Goal: Task Accomplishment & Management: Manage account settings

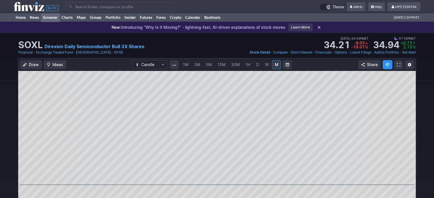
click at [50, 17] on link "Screener" at bounding box center [50, 17] width 19 height 9
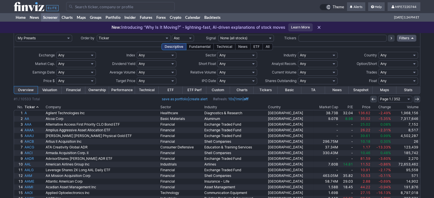
click at [173, 89] on link "ETF" at bounding box center [171, 89] width 24 height 7
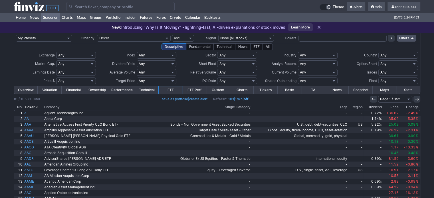
drag, startPoint x: 73, startPoint y: 89, endPoint x: 63, endPoint y: 101, distance: 15.9
click at [73, 89] on link "Financial" at bounding box center [74, 89] width 24 height 7
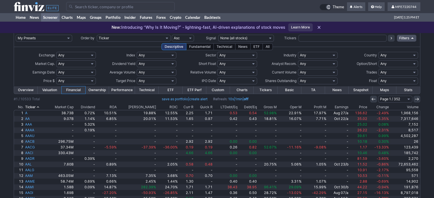
click at [120, 89] on link "Performance" at bounding box center [122, 89] width 26 height 7
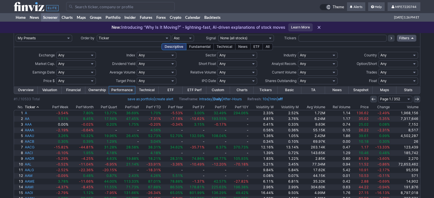
click at [77, 90] on link "Financial" at bounding box center [74, 89] width 24 height 7
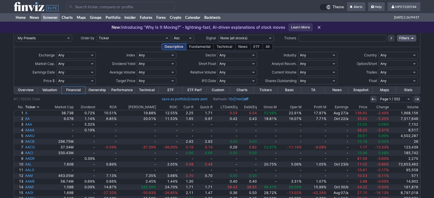
click at [89, 108] on th "Dividend" at bounding box center [84, 107] width 21 height 6
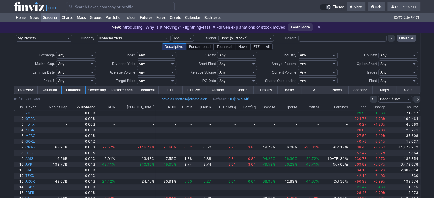
drag, startPoint x: 0, startPoint y: 0, endPoint x: 97, endPoint y: 106, distance: 143.7
click at [96, 106] on th "Dividend" at bounding box center [82, 107] width 28 height 6
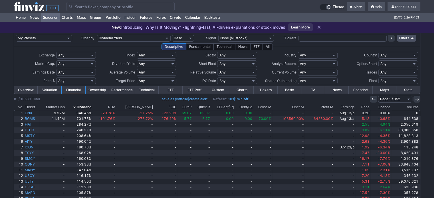
click at [242, 90] on link "Charts" at bounding box center [242, 89] width 24 height 7
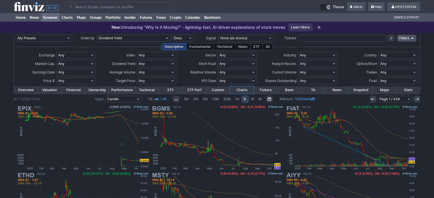
click at [334, 54] on select "Any Stocks only (ex-Funds) Exchange Traded Fund Advertising Agencies Aerospace …" at bounding box center [318, 55] width 40 height 7
select select "stocksonly"
click at [298, 52] on select "Any Stocks only (ex-Funds) Exchange Traded Fund Advertising Agencies Aerospace …" at bounding box center [318, 55] width 40 height 7
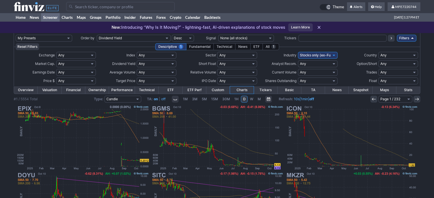
click at [173, 64] on select "Any None (0%) Positive (>0%) High (>5%) Very High (>10%) Over 1% Over 2% Over 3…" at bounding box center [157, 63] width 40 height 7
click at [172, 64] on select "Any None (0%) Positive (>0%) High (>5%) Very High (>10%) Over 1% Over 2% Over 3…" at bounding box center [157, 63] width 40 height 7
select select "o1"
click at [137, 60] on select "Any None (0%) Positive (>0%) High (>5%) Very High (>10%) Over 1% Over 2% Over 3…" at bounding box center [157, 63] width 40 height 7
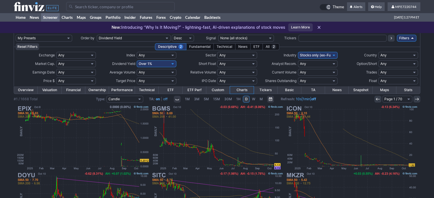
click at [168, 37] on select "Ticker Tickers Input Filter Company Sector Industry Country Index Exchange Mark…" at bounding box center [134, 38] width 74 height 7
click at [172, 63] on select "Any None (0%) Positive (>0%) High (>5%) Very High (>10%) Over 1% Over 2% Over 3…" at bounding box center [157, 63] width 40 height 7
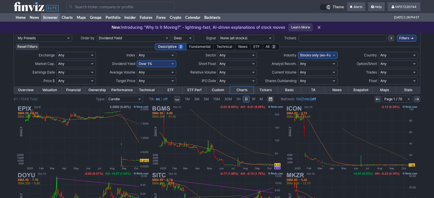
select select "o10"
click at [137, 60] on select "Any None (0%) Positive (>0%) High (>5%) Very High (>10%) Over 1% Over 2% Over 3…" at bounding box center [157, 63] width 40 height 7
click at [335, 54] on select "Any Stocks only (ex-Funds) Exchange Traded Fund Advertising Agencies Aerospace …" at bounding box center [318, 55] width 40 height 7
select select "exchangetradedfund"
click at [298, 52] on select "Any Stocks only (ex-Funds) Exchange Traded Fund Advertising Agencies Aerospace …" at bounding box center [318, 55] width 40 height 7
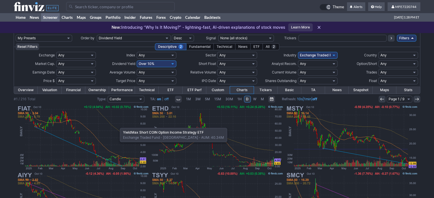
drag, startPoint x: 117, startPoint y: 125, endPoint x: 429, endPoint y: 45, distance: 322.1
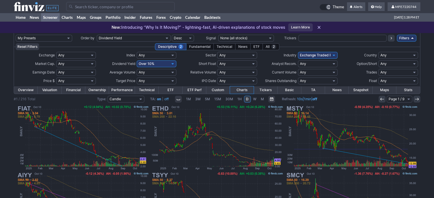
click at [29, 90] on link "Overview" at bounding box center [26, 89] width 24 height 7
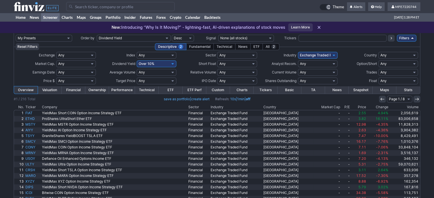
click at [381, 107] on th "Change" at bounding box center [377, 107] width 22 height 6
drag, startPoint x: 0, startPoint y: 0, endPoint x: 381, endPoint y: 108, distance: 395.9
click at [381, 107] on th "Change" at bounding box center [377, 107] width 22 height 6
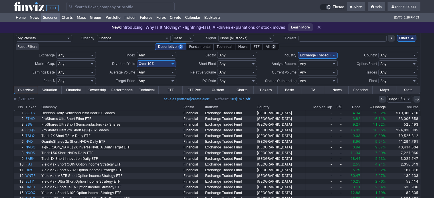
click at [245, 90] on link "Charts" at bounding box center [242, 89] width 24 height 7
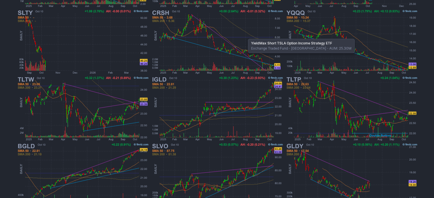
scroll to position [371, 0]
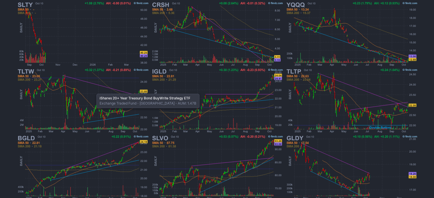
click at [135, 61] on img at bounding box center [82, 34] width 133 height 67
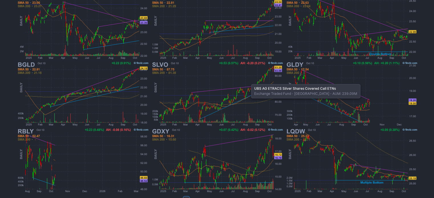
scroll to position [453, 0]
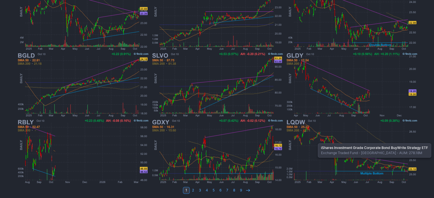
click at [387, 3] on img at bounding box center [351, 18] width 133 height 67
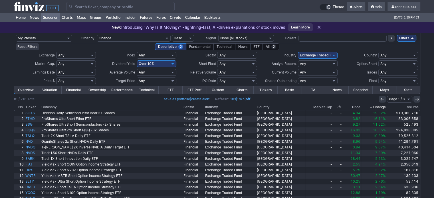
click at [244, 88] on link "Charts" at bounding box center [242, 89] width 24 height 7
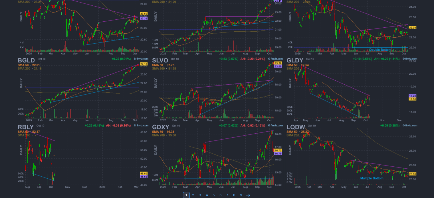
scroll to position [453, 0]
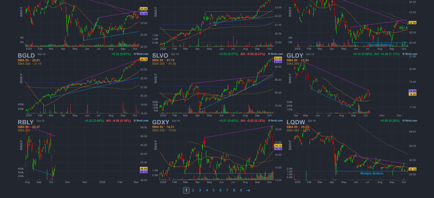
drag, startPoint x: 249, startPoint y: 188, endPoint x: 252, endPoint y: 190, distance: 4.0
click at [249, 189] on use at bounding box center [248, 190] width 4 height 3
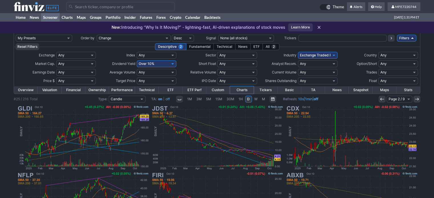
click at [173, 74] on select "Any Under 50K Under 100K Under 500K Under 750K Under 1M Over 50K Over 100K Over…" at bounding box center [157, 72] width 40 height 7
click at [168, 72] on select "Any Under 50K Under 100K Under 500K Under 750K Under 1M Over 50K Over 100K Over…" at bounding box center [157, 72] width 40 height 7
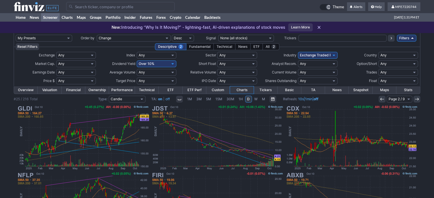
click at [168, 72] on select "Any Under 50K Under 100K Under 500K Under 750K Under 1M Over 50K Over 100K Over…" at bounding box center [157, 72] width 40 height 7
click at [163, 71] on select "Any Under 50K Under 100K Under 500K Under 750K Under 1M Over 50K Over 100K Over…" at bounding box center [157, 72] width 40 height 7
click at [175, 73] on select "Any Under 50K Under 100K Under 500K Under 750K Under 1M Over 50K Over 100K Over…" at bounding box center [157, 72] width 40 height 7
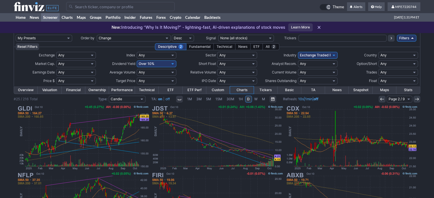
click at [170, 72] on select "Any Under 50K Under 100K Under 500K Under 750K Under 1M Over 50K Over 100K Over…" at bounding box center [157, 72] width 40 height 7
select select "o200"
click at [137, 69] on select "Any Under 50K Under 100K Under 500K Under 750K Under 1M Over 50K Over 100K Over…" at bounding box center [157, 72] width 40 height 7
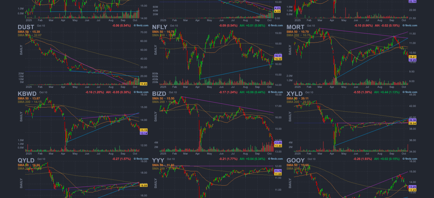
scroll to position [453, 0]
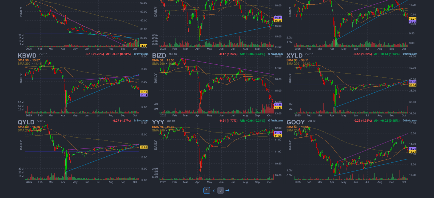
click at [220, 188] on link "3" at bounding box center [220, 190] width 7 height 7
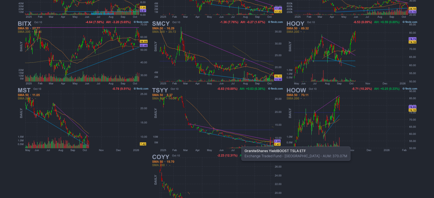
scroll to position [320, 0]
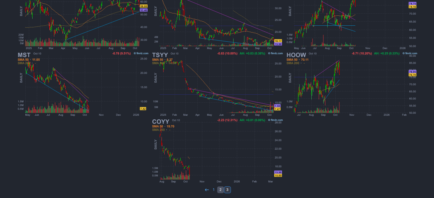
click at [220, 189] on link "2" at bounding box center [220, 189] width 7 height 7
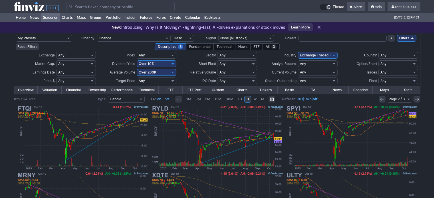
click at [175, 72] on select "Any Under 50K Under 100K Under 500K Under 750K Under 1M Over 50K Over 100K Over…" at bounding box center [157, 72] width 40 height 7
click at [172, 72] on select "Any Under 50K Under 100K Under 500K Under 750K Under 1M Over 50K Over 100K Over…" at bounding box center [157, 72] width 40 height 7
click at [168, 72] on select "Any Under 50K Under 100K Under 500K Under 750K Under 1M Over 50K Over 100K Over…" at bounding box center [157, 72] width 40 height 7
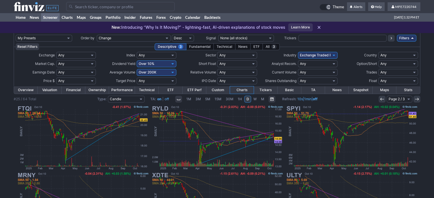
click at [168, 72] on select "Any Under 50K Under 100K Under 500K Under 750K Under 1M Over 50K Over 100K Over…" at bounding box center [157, 72] width 40 height 7
select select "o50"
click at [137, 69] on select "Any Under 50K Under 100K Under 500K Under 750K Under 1M Over 50K Over 100K Over…" at bounding box center [157, 72] width 40 height 7
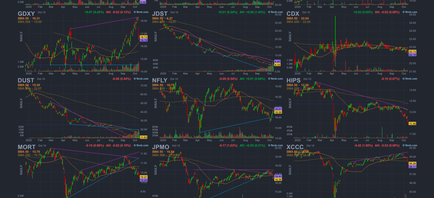
scroll to position [453, 0]
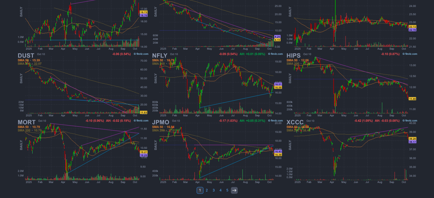
click at [235, 190] on icon at bounding box center [234, 190] width 5 height 5
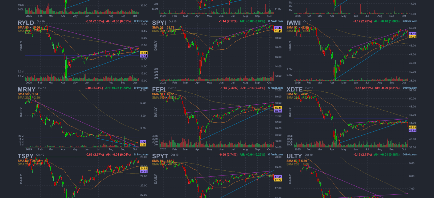
scroll to position [428, 0]
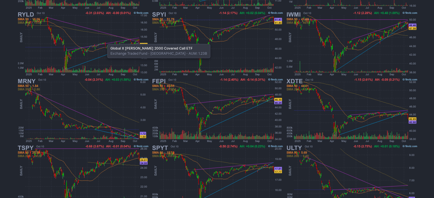
click at [147, 48] on img at bounding box center [82, 43] width 133 height 67
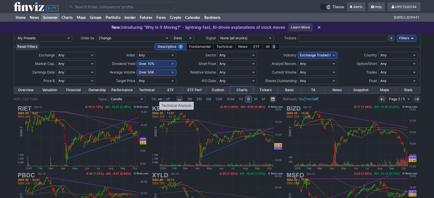
drag, startPoint x: 156, startPoint y: 99, endPoint x: 155, endPoint y: 107, distance: 7.8
click at [158, 99] on b "on" at bounding box center [160, 99] width 4 height 4
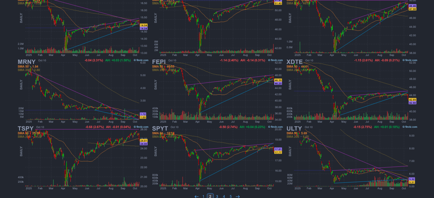
scroll to position [453, 0]
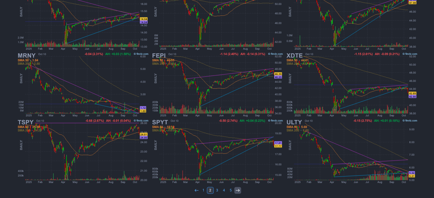
click at [239, 188] on icon at bounding box center [237, 190] width 5 height 5
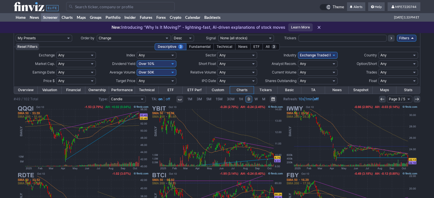
click at [27, 87] on link "Overview" at bounding box center [26, 89] width 24 height 7
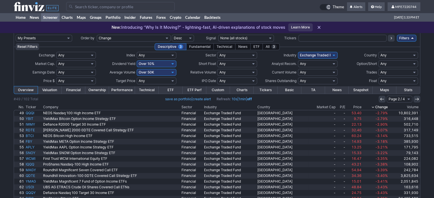
click at [372, 107] on icon at bounding box center [372, 107] width 5 height 5
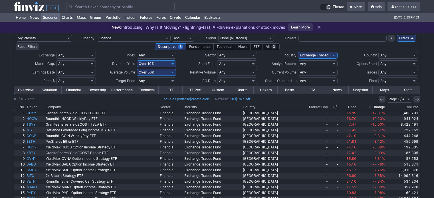
drag, startPoint x: 0, startPoint y: 0, endPoint x: 372, endPoint y: 107, distance: 386.9
click at [372, 107] on th "Change" at bounding box center [371, 107] width 29 height 6
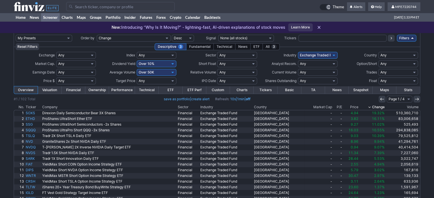
click at [245, 90] on link "Charts" at bounding box center [242, 89] width 24 height 7
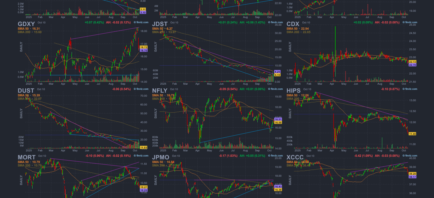
scroll to position [453, 0]
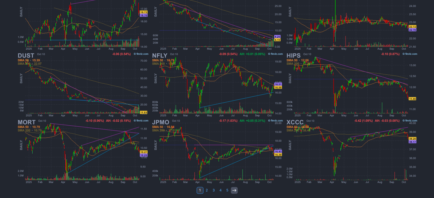
click at [234, 189] on icon at bounding box center [234, 190] width 5 height 5
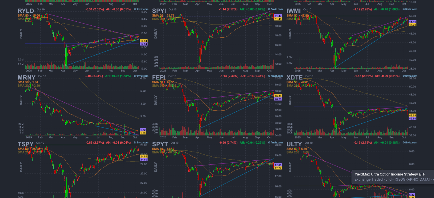
scroll to position [453, 0]
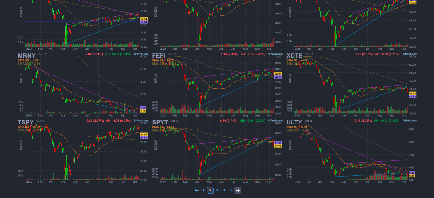
click at [237, 188] on icon at bounding box center [237, 190] width 5 height 5
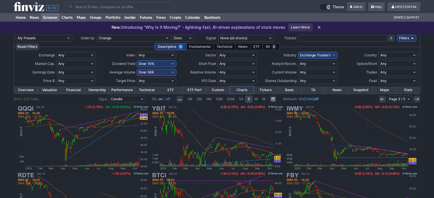
click at [204, 47] on div "Fundamental" at bounding box center [200, 46] width 28 height 7
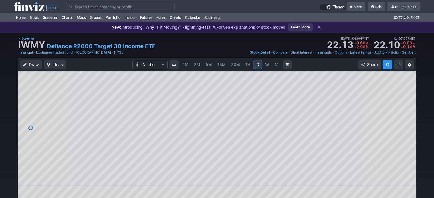
click at [241, 68] on div "Draw Ideas Candle 1M 3M 5M 15M 30M 1H D W M Share" at bounding box center [216, 138] width 397 height 161
click at [88, 10] on input "Search" at bounding box center [120, 6] width 108 height 9
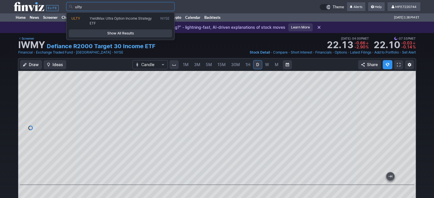
type input "ulty"
click at [114, 31] on span "Show All Results" at bounding box center [120, 34] width 98 height 6
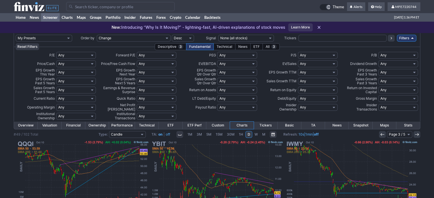
click at [229, 47] on div "Technical" at bounding box center [224, 46] width 22 height 7
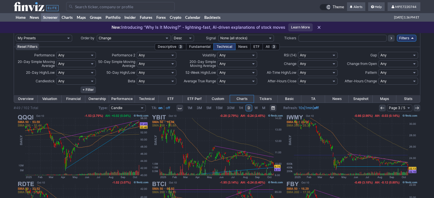
click at [254, 54] on select "Any Week - Over 2% Week - Over 3% Week - Over 4% Week - Over 5% Week - Over 6% …" at bounding box center [237, 55] width 40 height 7
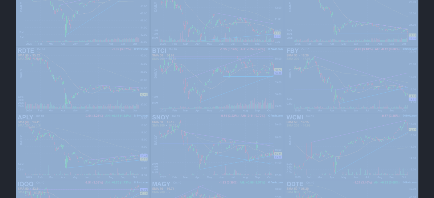
scroll to position [143, 0]
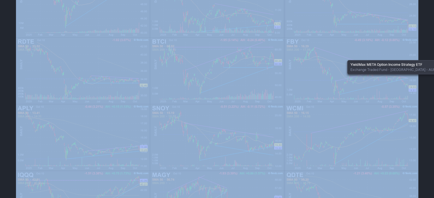
click at [372, 60] on img at bounding box center [351, 70] width 133 height 67
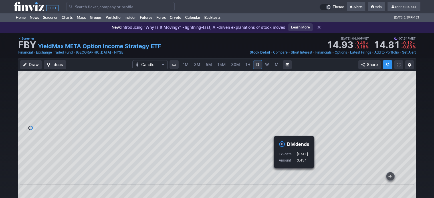
click at [105, 5] on input "Search" at bounding box center [120, 6] width 108 height 9
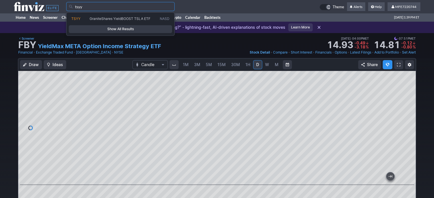
type input "tsyy"
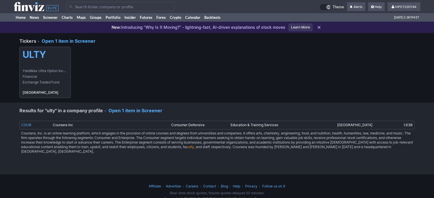
click at [29, 73] on span "YieldMax Ultra Option Income Strategy ETF" at bounding box center [45, 71] width 45 height 6
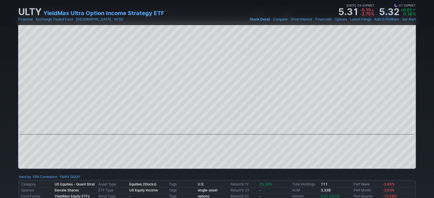
scroll to position [114, 0]
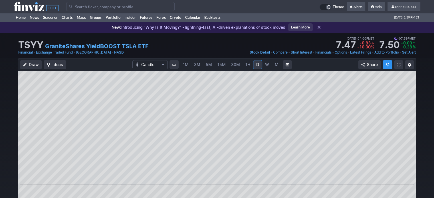
click at [145, 7] on input "Search" at bounding box center [120, 6] width 108 height 9
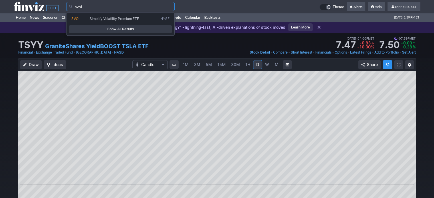
type input "svol"
click at [153, 32] on span "Show All Results" at bounding box center [120, 29] width 98 height 6
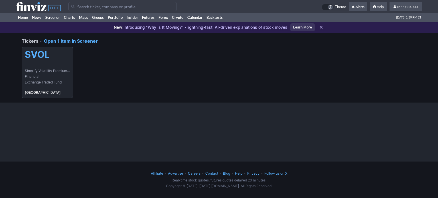
click at [56, 68] on span "Simplify Volatility Premium ETF" at bounding box center [47, 71] width 45 height 6
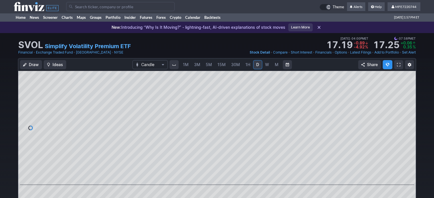
drag, startPoint x: 160, startPoint y: 7, endPoint x: 160, endPoint y: 3, distance: 4.6
click at [160, 7] on input "Search" at bounding box center [120, 6] width 108 height 9
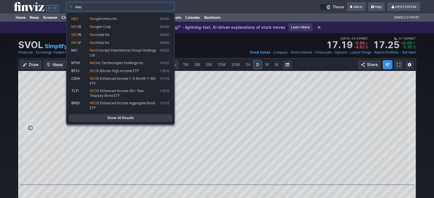
drag, startPoint x: 130, startPoint y: 18, endPoint x: 127, endPoint y: 21, distance: 4.2
click at [130, 18] on span "Neo genomics Inc" at bounding box center [123, 19] width 70 height 5
type input "NEO"
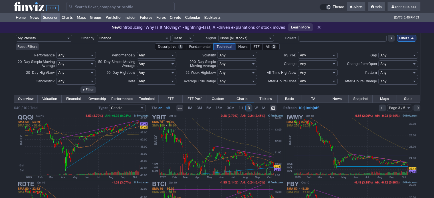
click at [254, 54] on select "Any Week - Over 2% Week - Over 3% Week - Over 4% Week - Over 5% Week - Over 6% …" at bounding box center [237, 55] width 40 height 7
click at [254, 55] on select "Any Week - Over 2% Week - Over 3% Week - Over 4% Week - Over 5% Week - Over 6% …" at bounding box center [237, 55] width 40 height 7
click at [241, 56] on select "Any Week - Over 2% Week - Over 3% Week - Over 4% Week - Over 5% Week - Over 6% …" at bounding box center [237, 55] width 40 height 7
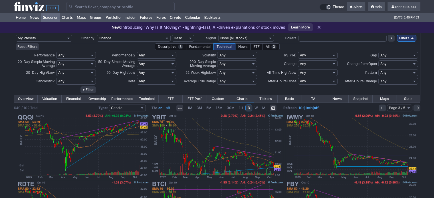
click at [241, 56] on select "Any Week - Over 2% Week - Over 3% Week - Over 4% Week - Over 5% Week - Over 6% …" at bounding box center [237, 55] width 40 height 7
click at [252, 53] on select "Any Week - Over 2% Week - Over 3% Week - Over 4% Week - Over 5% Week - Over 6% …" at bounding box center [237, 55] width 40 height 7
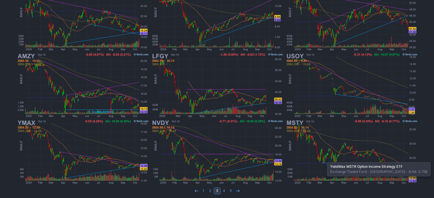
scroll to position [462, 0]
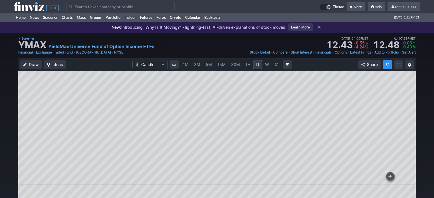
click at [152, 9] on input "Search" at bounding box center [120, 6] width 108 height 9
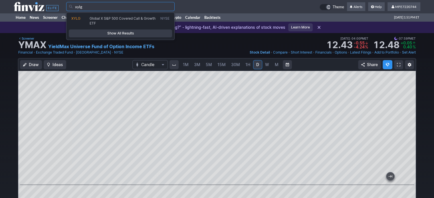
type input "xylg"
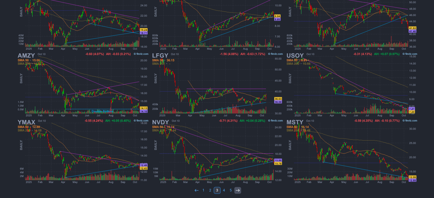
click at [235, 188] on icon at bounding box center [237, 190] width 5 height 5
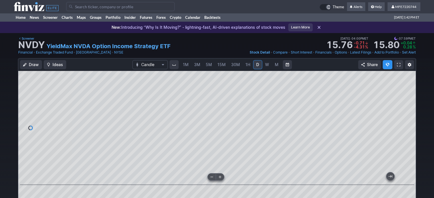
click at [221, 175] on span at bounding box center [219, 177] width 7 height 5
click at [212, 174] on button at bounding box center [212, 177] width 8 height 7
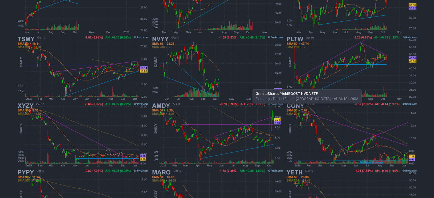
scroll to position [342, 0]
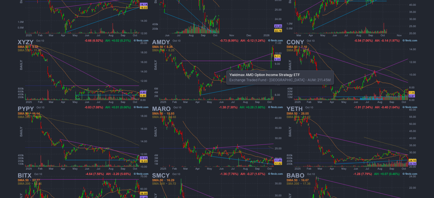
click at [251, 62] on img at bounding box center [216, 71] width 133 height 67
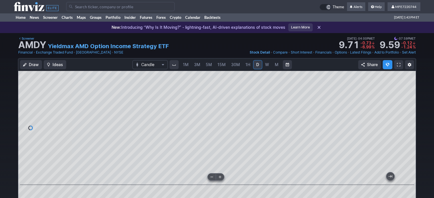
click at [131, 9] on input "Search" at bounding box center [120, 6] width 108 height 9
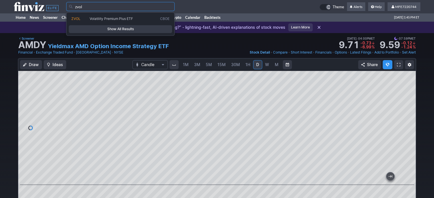
type input "zvol"
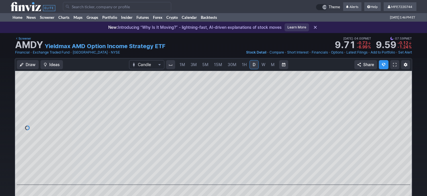
drag, startPoint x: 129, startPoint y: 9, endPoint x: 129, endPoint y: 3, distance: 5.1
click at [129, 7] on input "Search" at bounding box center [117, 6] width 108 height 9
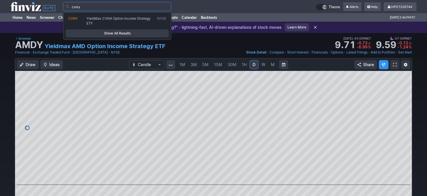
type input "cvny"
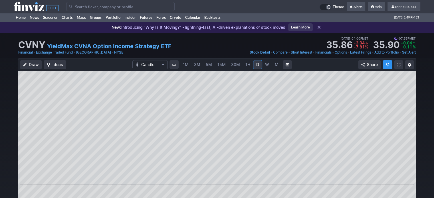
click at [128, 2] on input "Search" at bounding box center [120, 6] width 108 height 9
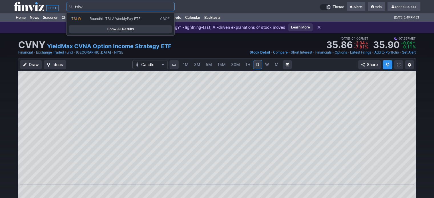
type input "tslw"
click at [128, 29] on span "Show All Results" at bounding box center [120, 29] width 98 height 6
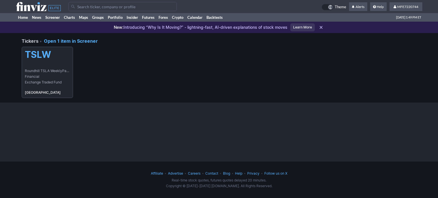
click at [48, 62] on link "TSLW Roundhill TSLA WeeklyPay ETF Financial Exchange Traded Fund [GEOGRAPHIC_DA…" at bounding box center [47, 72] width 51 height 51
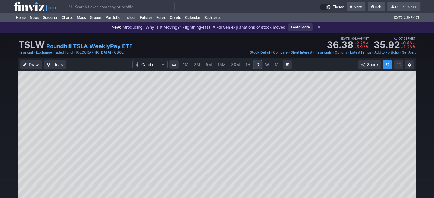
click at [111, 5] on input "Search" at bounding box center [120, 6] width 108 height 9
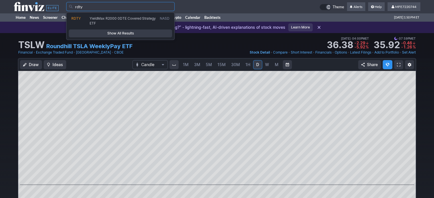
type input "rdty"
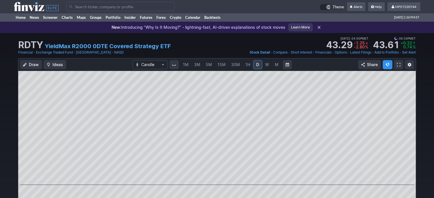
click at [129, 6] on input "Search" at bounding box center [120, 6] width 108 height 9
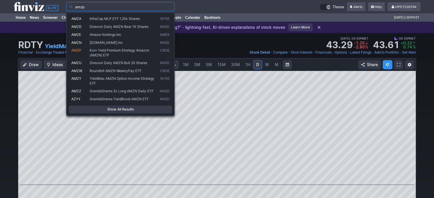
type input "amzp"
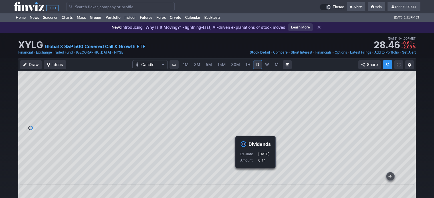
click at [275, 140] on div "Dividends Ex-date Sep 22, 2025 Amount 0.11" at bounding box center [255, 152] width 40 height 32
click at [153, 4] on input "Search" at bounding box center [120, 6] width 108 height 9
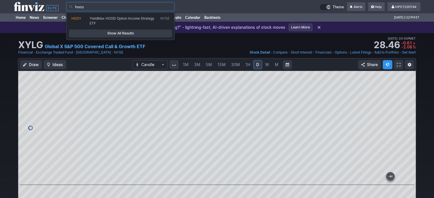
type input "hooy"
click at [158, 33] on span "Show All Results" at bounding box center [120, 34] width 98 height 6
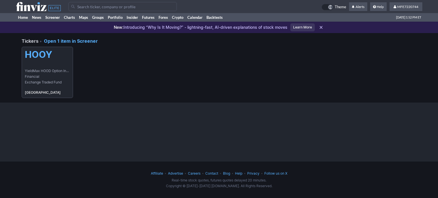
click at [60, 67] on link "HOOY YieldMax HOOD Option Income Strategy ETF Financial Exchange Traded Fund [G…" at bounding box center [47, 72] width 51 height 51
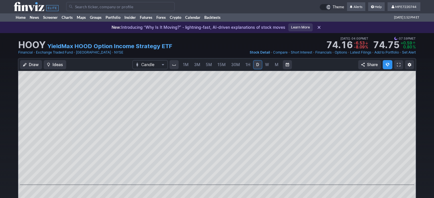
click at [150, 7] on input "Search" at bounding box center [120, 6] width 108 height 9
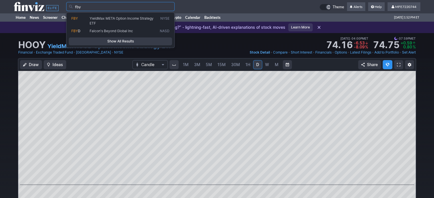
type input "fby"
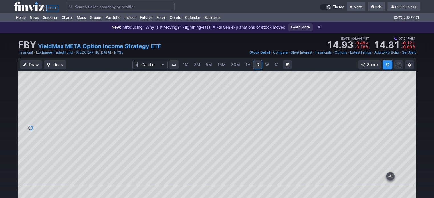
click at [140, 7] on input "Search" at bounding box center [120, 6] width 108 height 9
drag, startPoint x: 140, startPoint y: 7, endPoint x: 143, endPoint y: 1, distance: 6.1
click at [140, 7] on input "Search" at bounding box center [120, 6] width 108 height 9
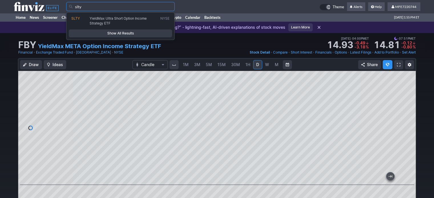
type input "slty"
click at [139, 32] on span "Show All Results" at bounding box center [120, 34] width 98 height 6
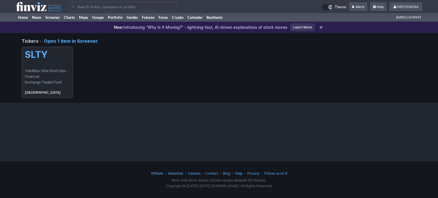
click at [32, 71] on span "YieldMax Ultra Short Option Income Strategy ETF" at bounding box center [47, 71] width 45 height 6
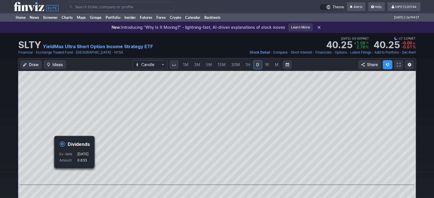
click at [275, 65] on span "M" at bounding box center [277, 64] width 4 height 5
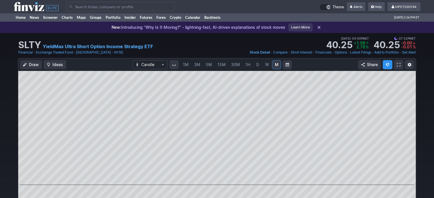
click at [256, 66] on span "D" at bounding box center [257, 64] width 3 height 5
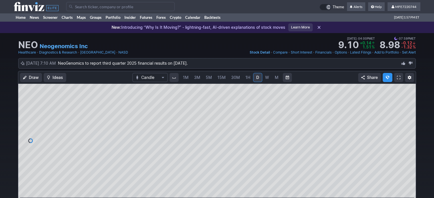
click at [268, 77] on link "W" at bounding box center [266, 77] width 9 height 9
click at [276, 75] on span "M" at bounding box center [277, 77] width 4 height 5
click at [389, 52] on link "Add to Portfolio" at bounding box center [386, 53] width 25 height 6
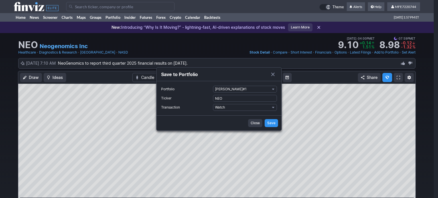
click at [273, 91] on span "Portfolio" at bounding box center [272, 89] width 3 height 5
click at [0, 0] on div at bounding box center [0, 0] width 0 height 0
click at [271, 89] on button "[PERSON_NAME]#1" at bounding box center [245, 89] width 64 height 7
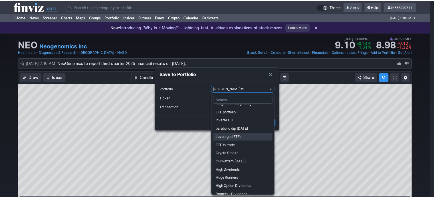
scroll to position [27, 0]
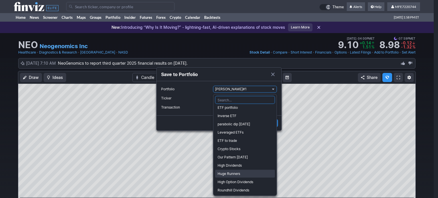
drag, startPoint x: 233, startPoint y: 173, endPoint x: 235, endPoint y: 161, distance: 11.9
click at [233, 173] on span "Huge Runners" at bounding box center [245, 174] width 55 height 6
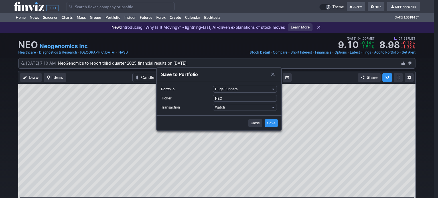
click at [272, 123] on span "Save" at bounding box center [271, 123] width 8 height 6
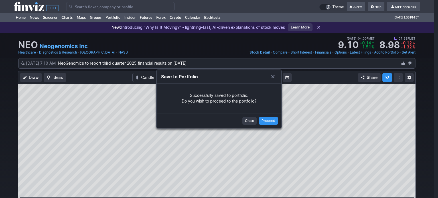
click at [246, 122] on span "Close" at bounding box center [249, 121] width 9 height 6
